Goal: Find specific page/section: Find specific page/section

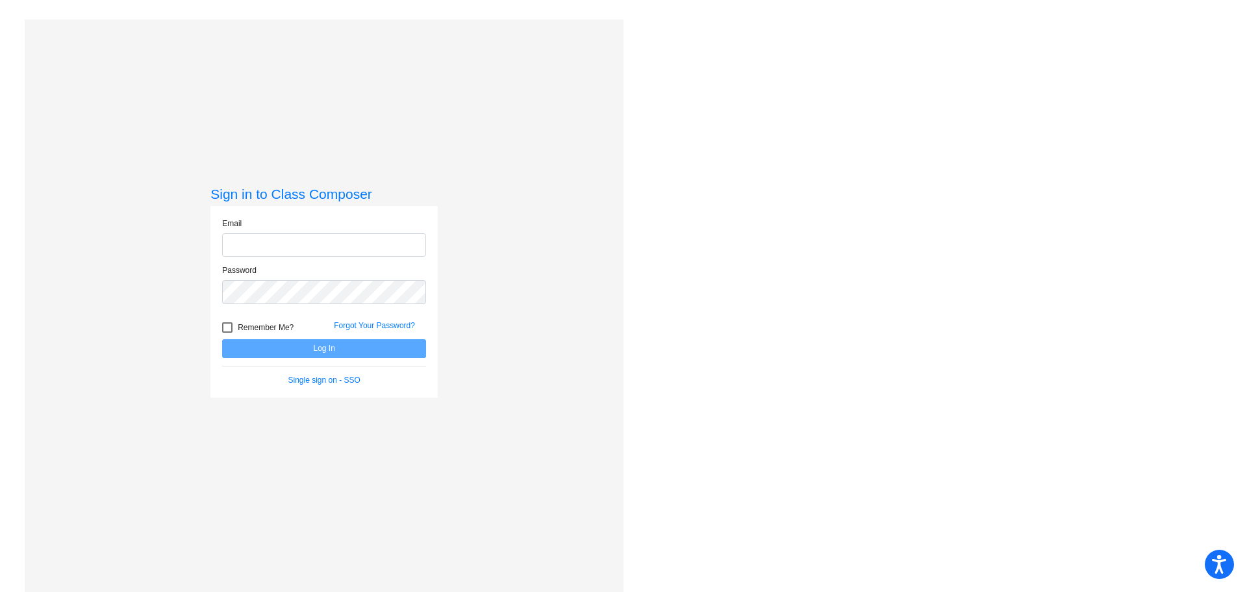
type input "[PERSON_NAME][EMAIL_ADDRESS][PERSON_NAME][DOMAIN_NAME]"
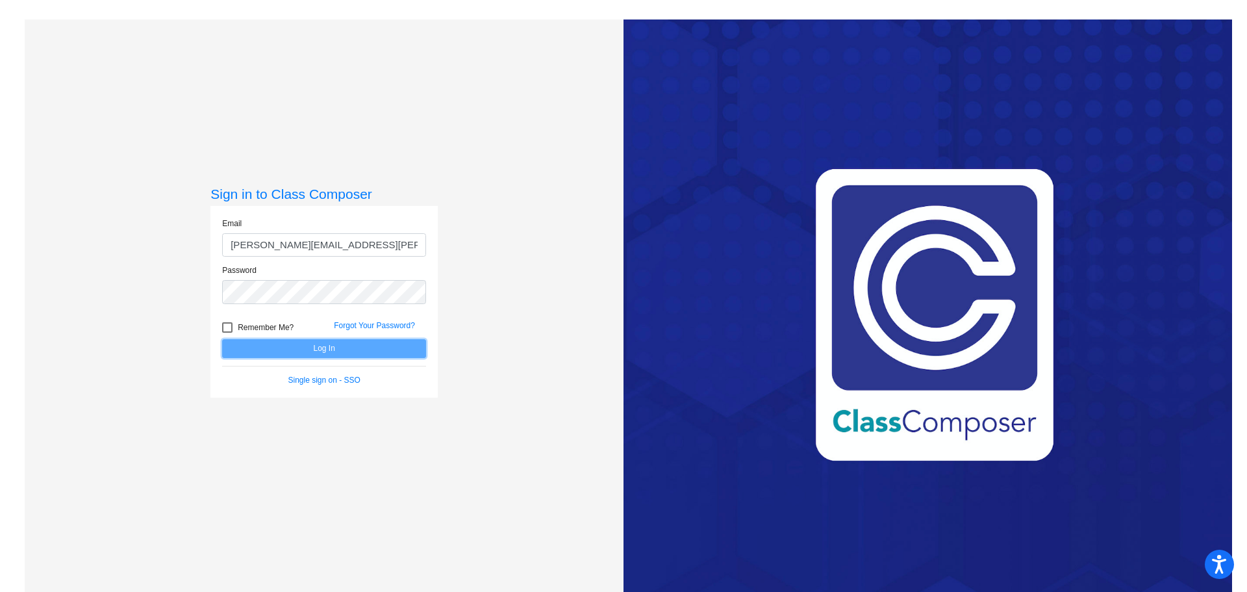
click at [262, 351] on button "Log In" at bounding box center [324, 348] width 204 height 19
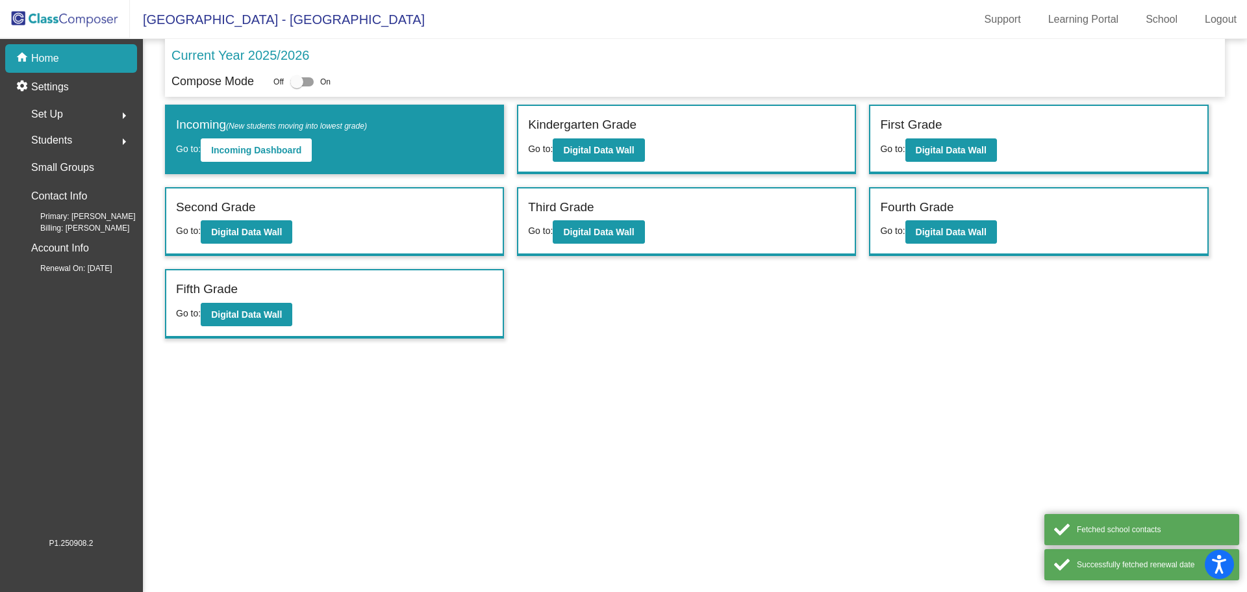
click at [560, 205] on label "Third Grade" at bounding box center [561, 207] width 66 height 19
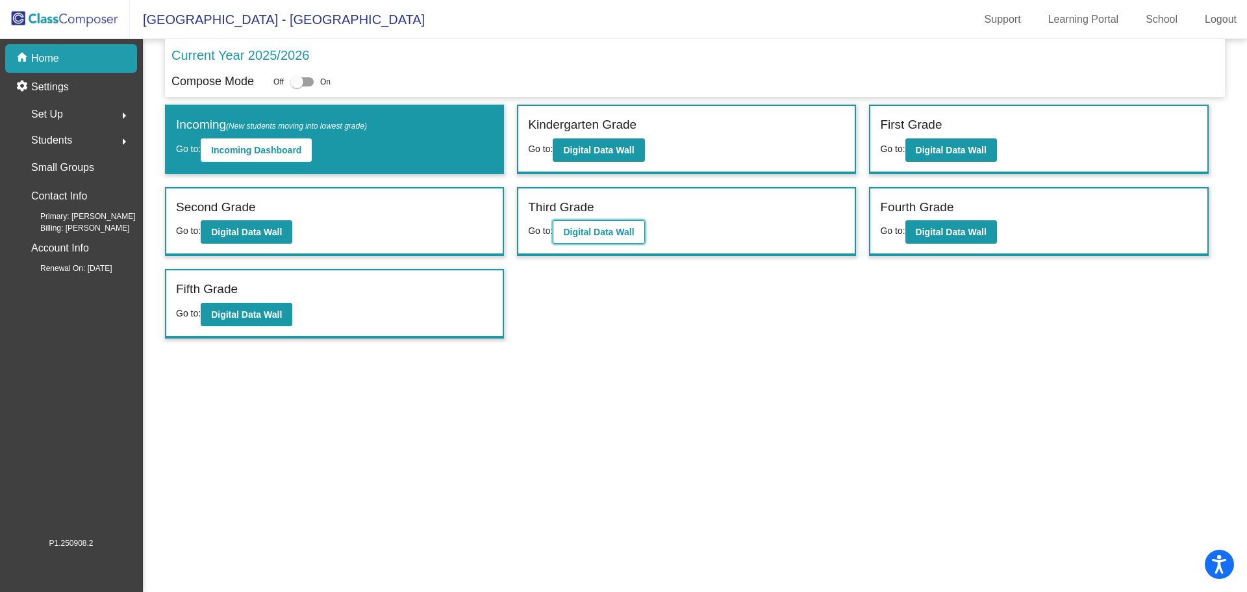
click at [611, 236] on b "Digital Data Wall" at bounding box center [598, 232] width 71 height 10
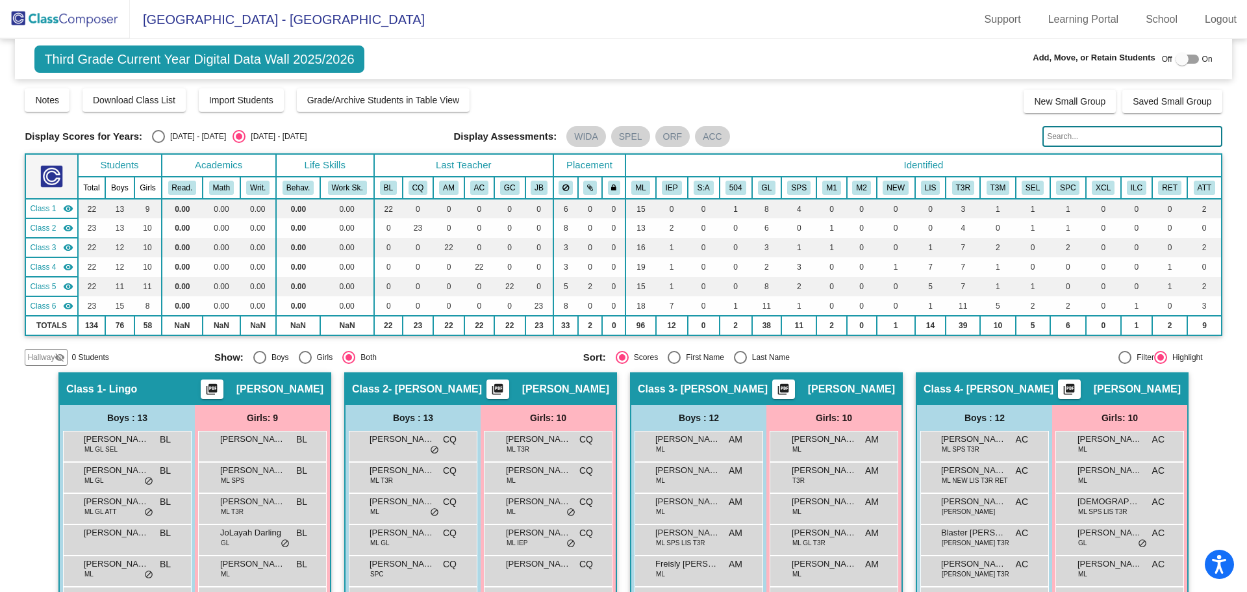
click at [40, 247] on span "Class 3" at bounding box center [43, 248] width 26 height 12
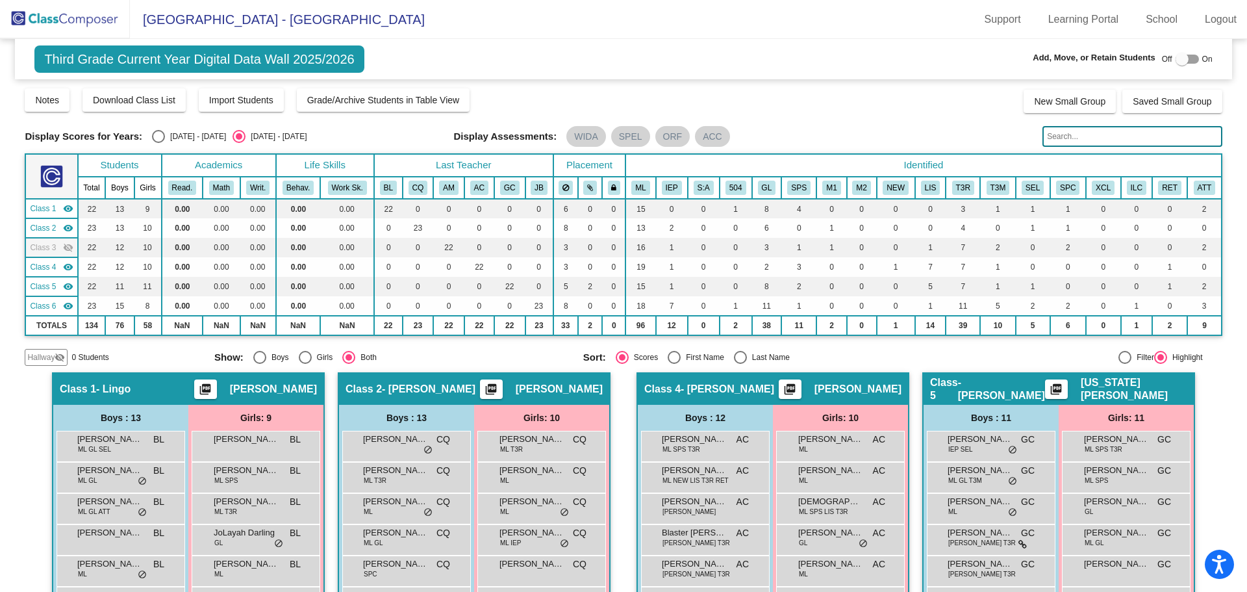
click at [263, 64] on span "Third Grade Current Year Digital Data Wall 2025/2026" at bounding box center [198, 58] width 329 height 27
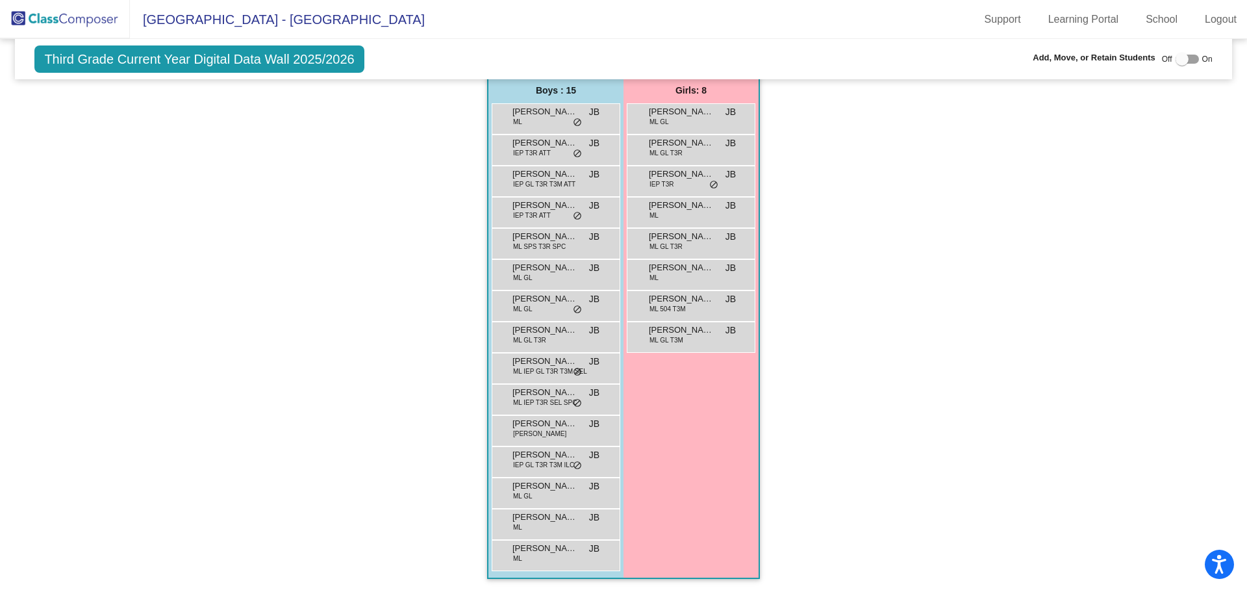
scroll to position [747, 0]
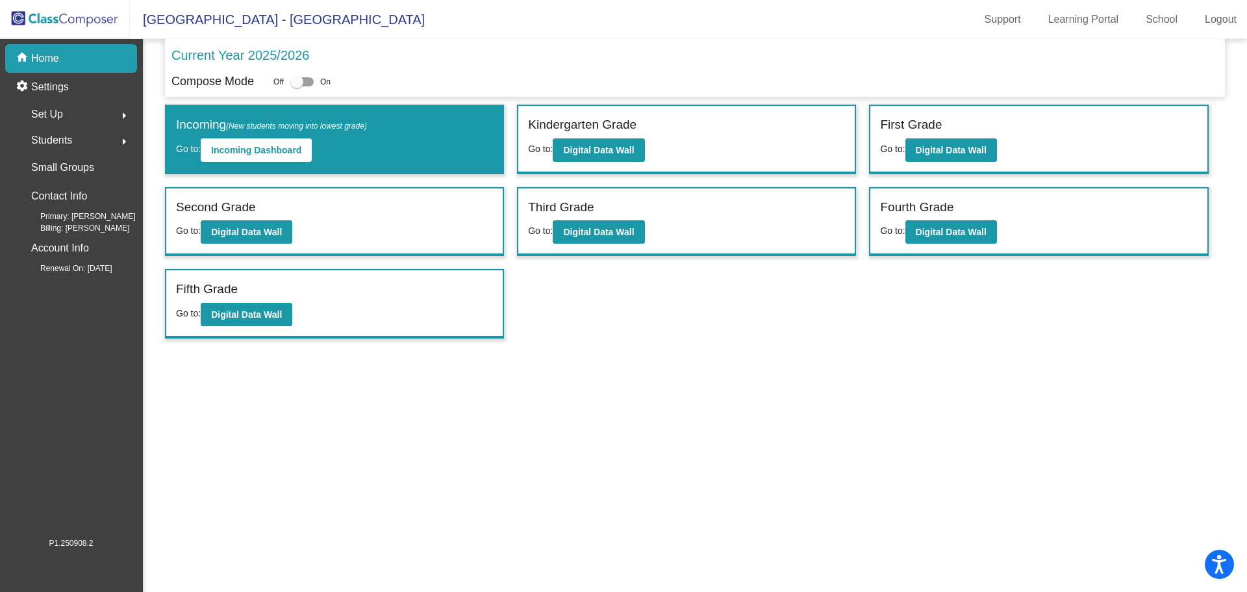
drag, startPoint x: 193, startPoint y: 290, endPoint x: 203, endPoint y: 297, distance: 11.6
click at [193, 290] on label "Fifth Grade" at bounding box center [207, 289] width 62 height 19
click at [242, 313] on b "Digital Data Wall" at bounding box center [246, 314] width 71 height 10
click at [939, 206] on label "Fourth Grade" at bounding box center [916, 207] width 73 height 19
click at [939, 236] on b "Digital Data Wall" at bounding box center [951, 232] width 71 height 10
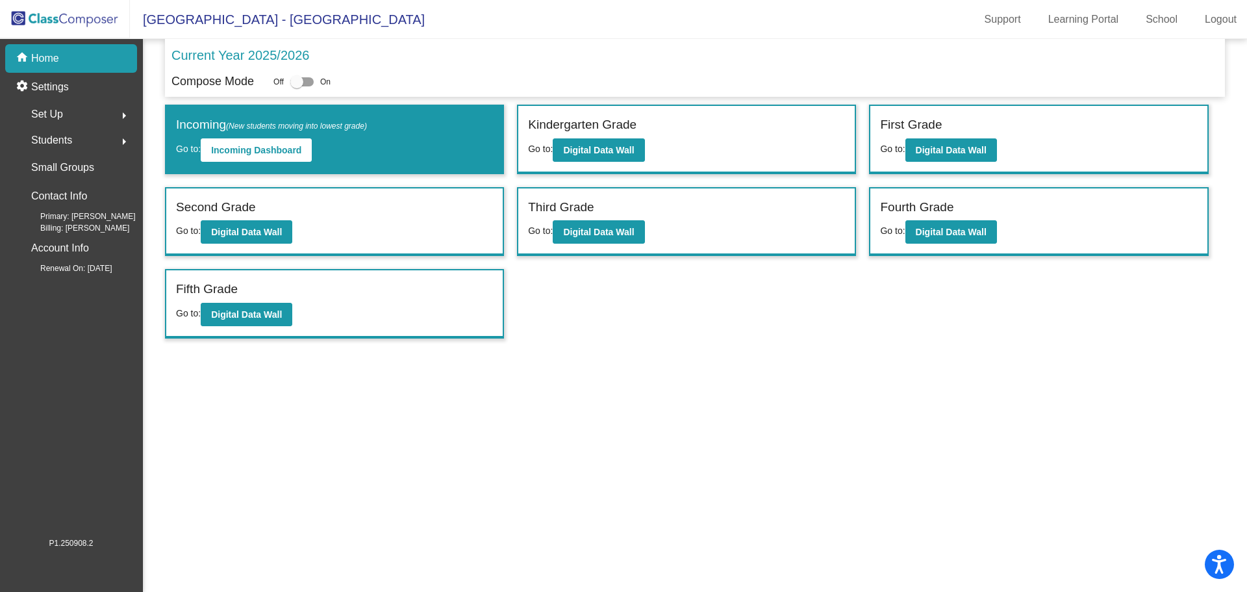
drag, startPoint x: 349, startPoint y: 210, endPoint x: 349, endPoint y: 217, distance: 7.1
click at [349, 210] on div "Second Grade" at bounding box center [334, 209] width 317 height 23
click at [275, 224] on button "Digital Data Wall" at bounding box center [247, 231] width 92 height 23
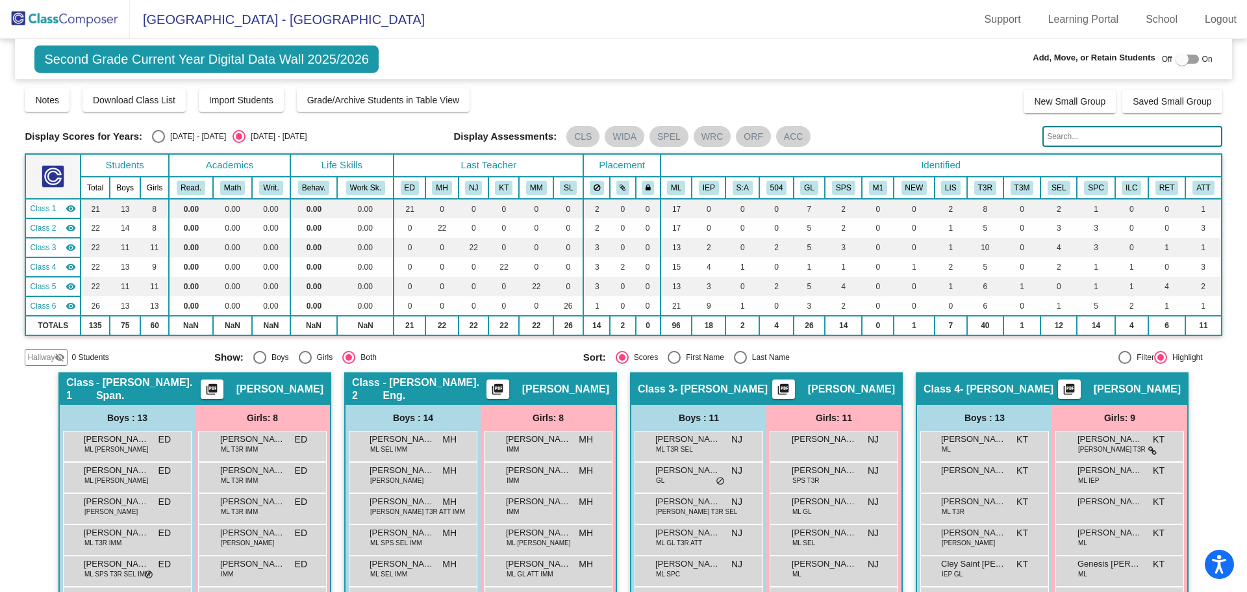
drag, startPoint x: 605, startPoint y: 61, endPoint x: 646, endPoint y: 86, distance: 48.1
click at [605, 61] on div "Second Grade Current Year Digital Data Wall 2025/2026 Add, Move, or Retain Stud…" at bounding box center [623, 59] width 1216 height 40
